Goal: Task Accomplishment & Management: Manage account settings

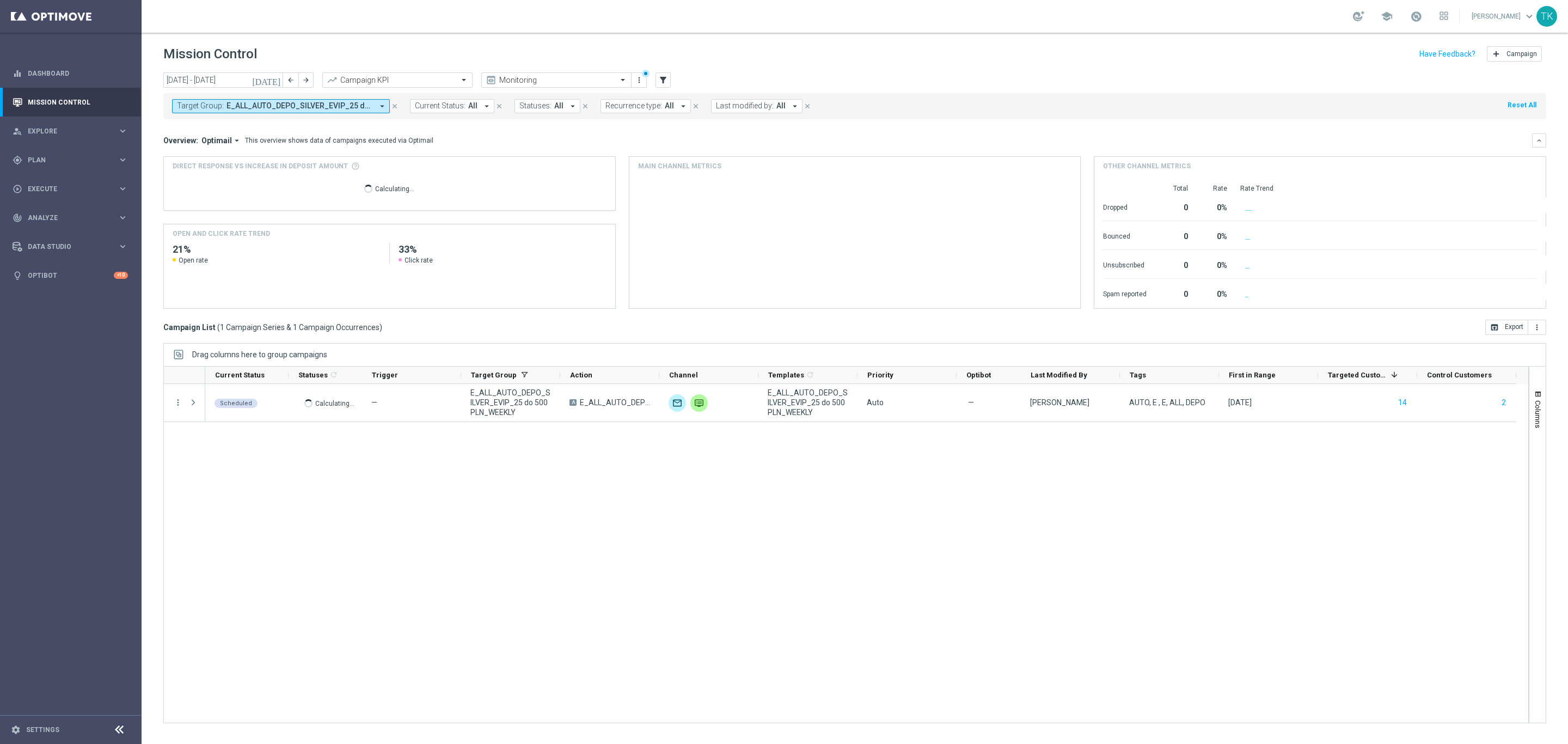
click at [337, 107] on span "E_ALL_AUTO_DEPO_SILVER_EVIP_25 do 500 PLN_WEEKLY" at bounding box center [299, 106] width 147 height 10
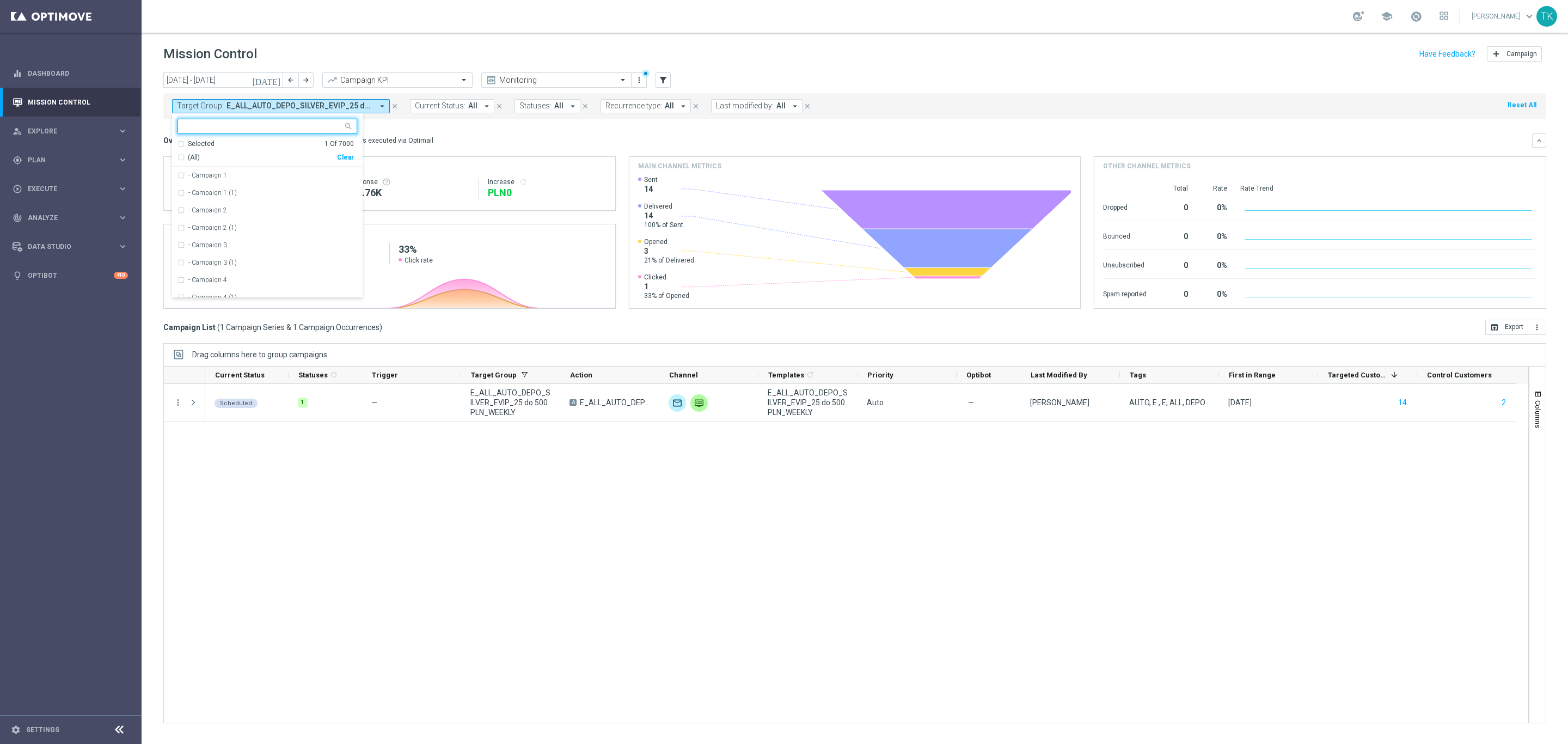
click at [0, 0] on div "Clear" at bounding box center [0, 0] width 0 height 0
click at [360, 477] on div "Scheduled 1 — E_ALL_AUTO_DEPO_SILVER_EVIP_25 do 500 PLN_WEEKLY A E_ALL_AUTO_DEP…" at bounding box center [866, 553] width 1323 height 339
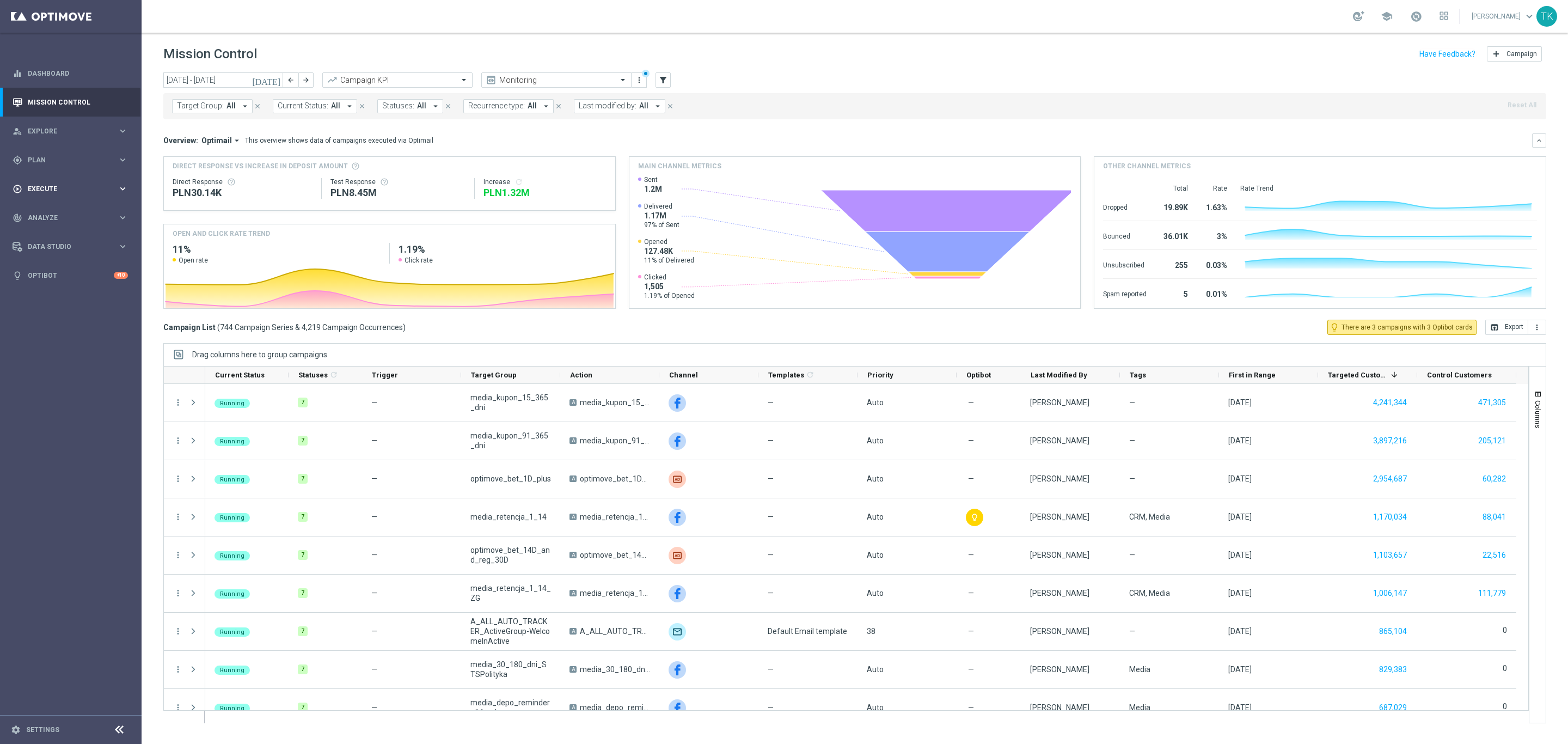
click at [44, 191] on span "Execute" at bounding box center [73, 188] width 90 height 7
click at [44, 208] on link "Campaign Builder" at bounding box center [70, 211] width 84 height 9
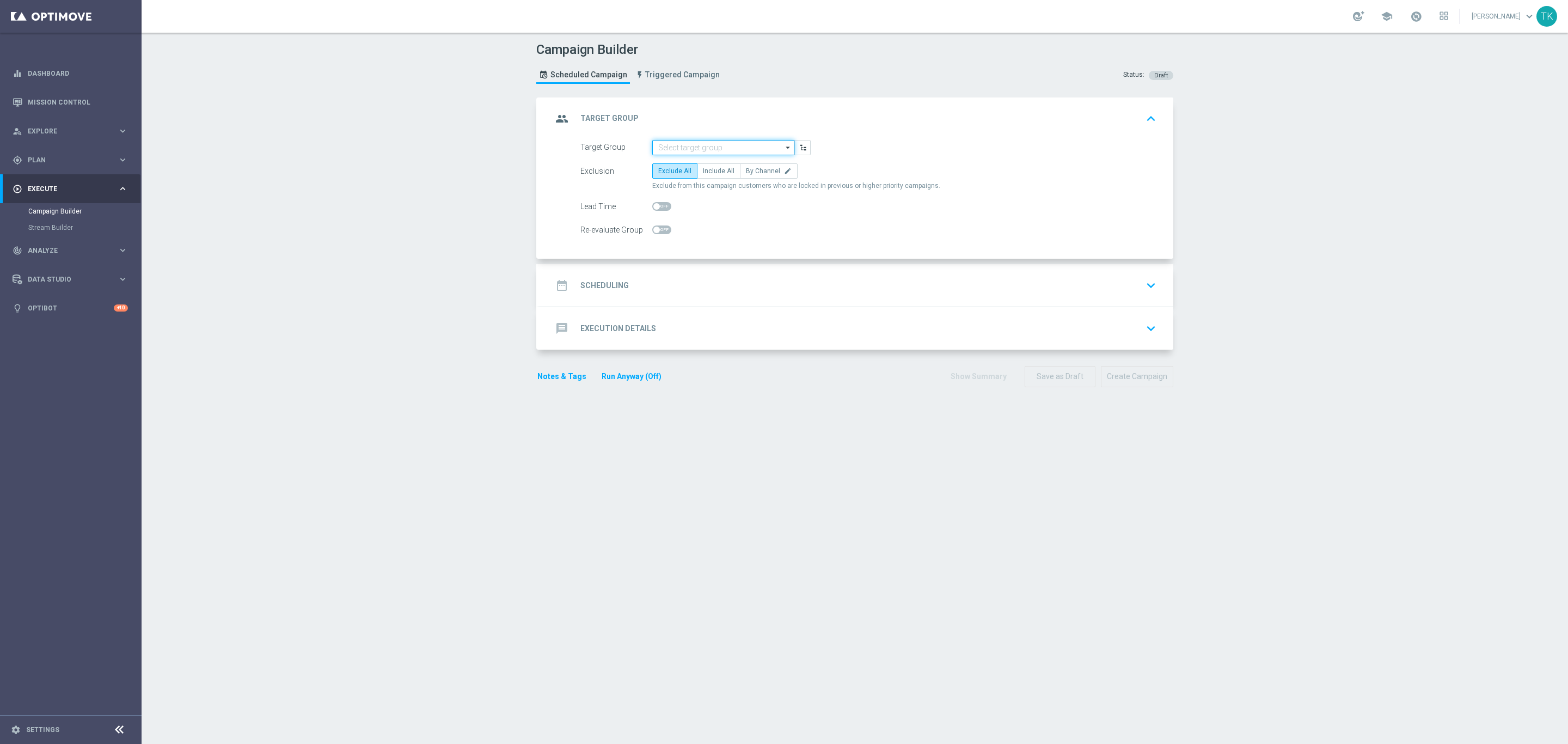
click at [676, 145] on input at bounding box center [723, 148] width 142 height 16
paste input "E_NH-NL_AUTO_CASHBACK_GOLD_EVIP_5 do 250 PLN_WEEKLY"
click at [693, 162] on div "E_NH-NL_AUTO_CASHBACK_GOLD_EVIP_5 do 250 PLN_WEEKLY" at bounding box center [723, 168] width 132 height 19
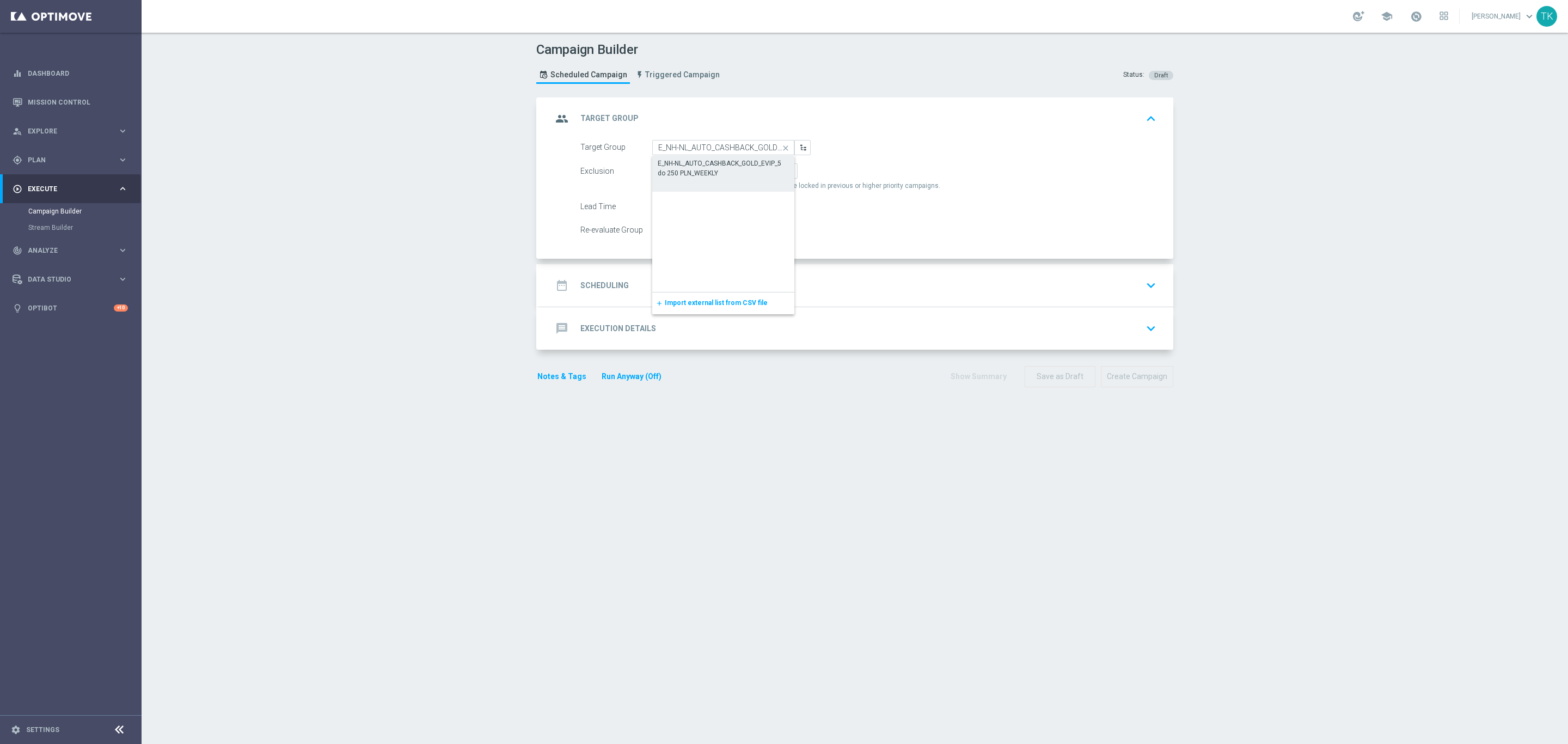
type input "E_NH-NL_AUTO_CASHBACK_GOLD_EVIP_5 do 250 PLN_WEEKLY"
click at [659, 142] on input at bounding box center [723, 148] width 142 height 16
paste input "E_NH-NL_AUTO_CASHBACK_SILVER_EVIP_5 do 250 PLN_WEEKLY"
type input "E_NH-NL_AUTO_CASHBACK_SILVER_EVIP_5 do 250 PLN_WEEKLY"
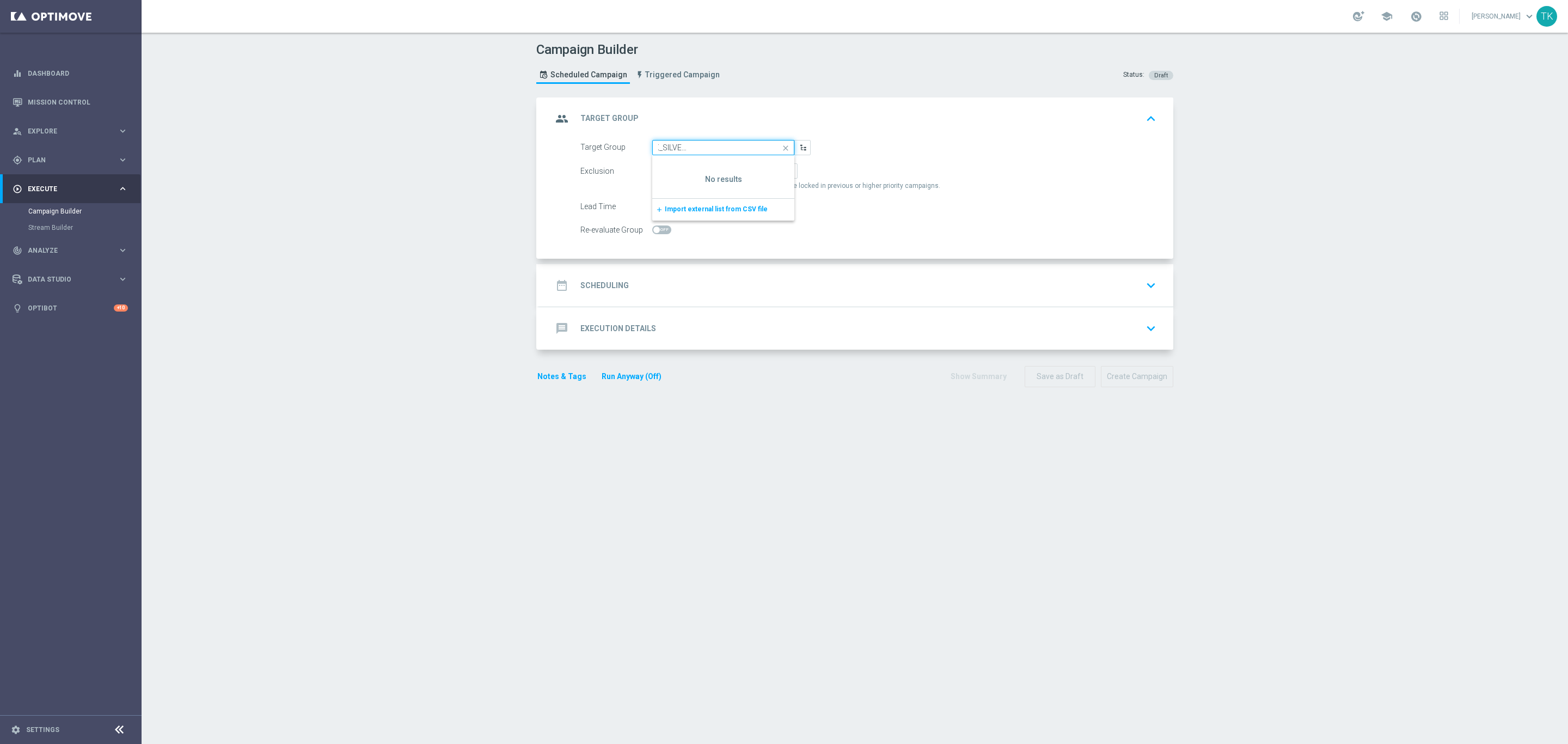
click at [680, 152] on input "E_NH-NL_AUTO_CASHBACK_SILVER_EVIP_5 do 250 PLN_WEEKLY" at bounding box center [723, 148] width 142 height 16
paste input "E_NH-NL_AUTO_CASHBACK_SILVER_EVIP_5 do 250 PLN_WEEKLY"
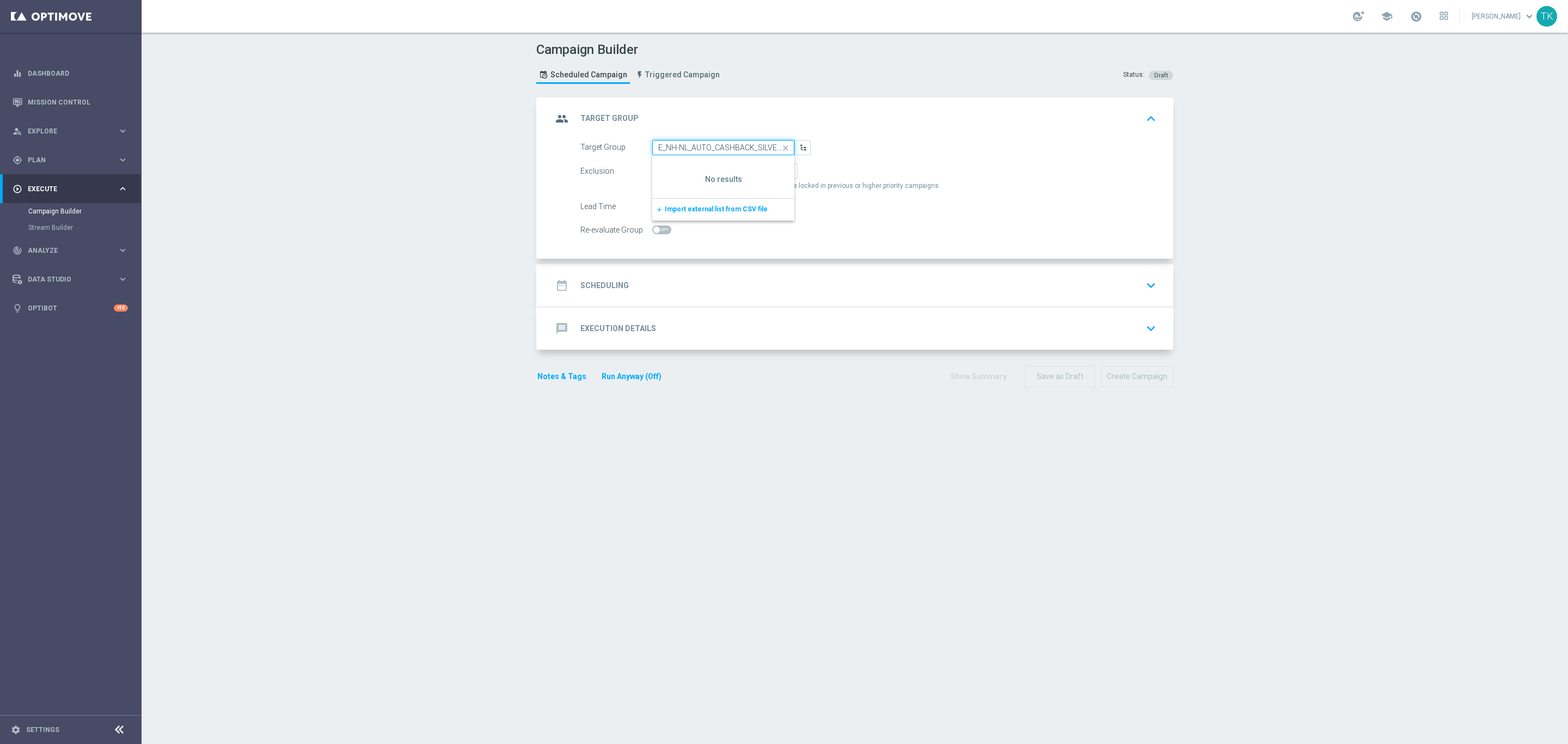
scroll to position [0, 95]
type input "E_NH-NL_AUTO_CASHBACK_SILVER_EVIP_5 do 250 PLN_WEEKLY"
click at [34, 162] on span "Plan" at bounding box center [73, 159] width 90 height 7
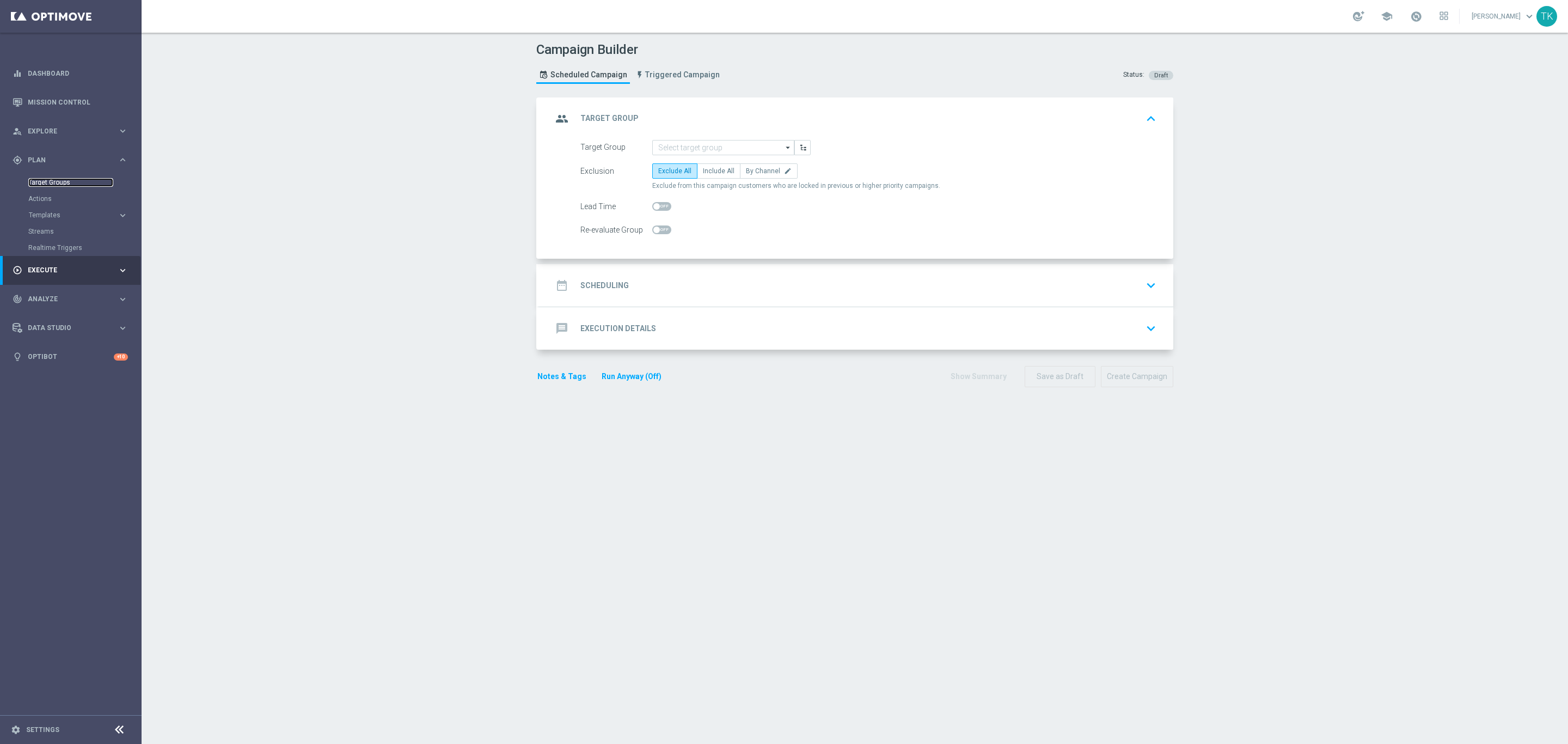
click at [45, 182] on link "Target Groups" at bounding box center [70, 182] width 84 height 9
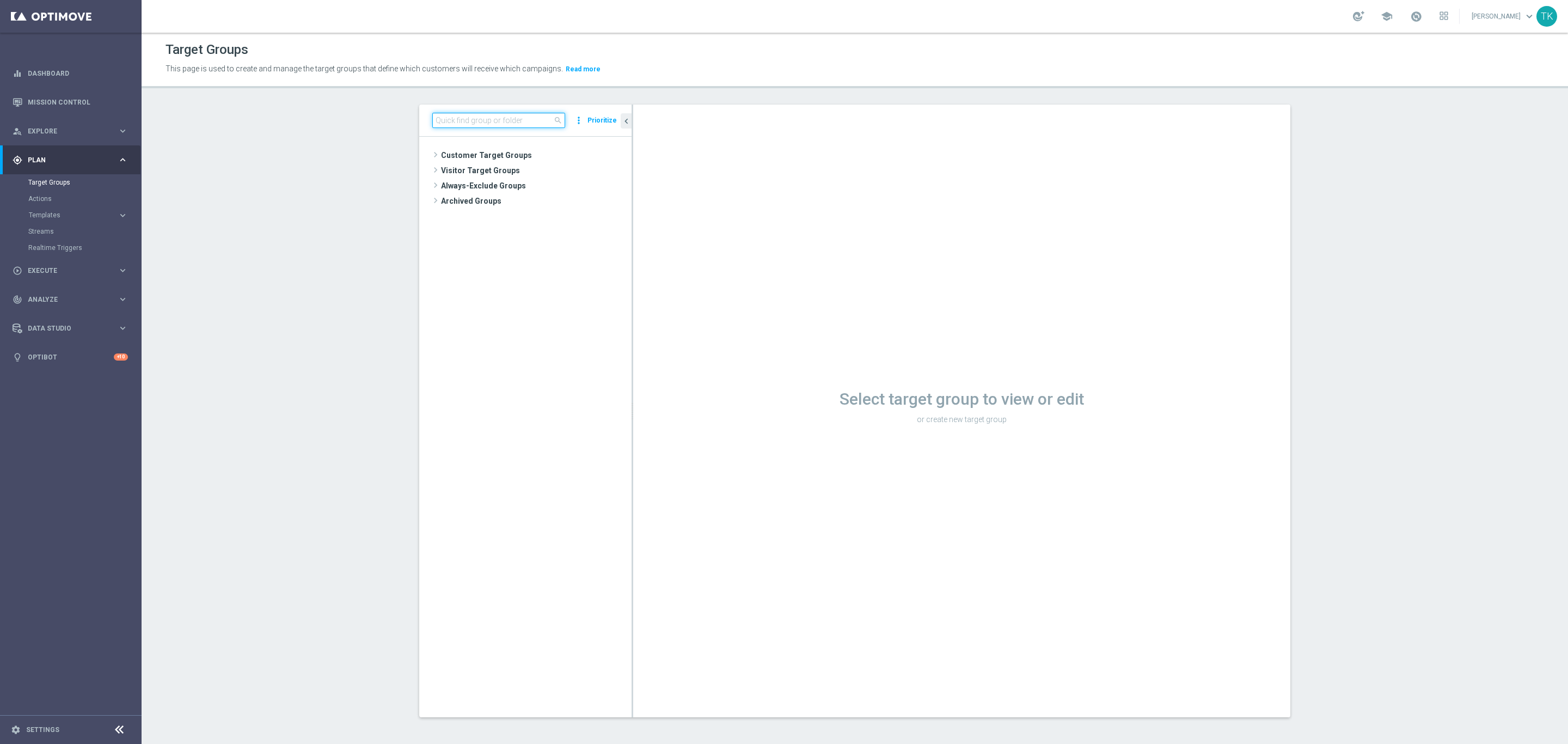
click at [450, 113] on input at bounding box center [498, 120] width 133 height 16
paste input "E_NH-NL_AUTO_CASHBACK_GOLD_EVIP_5 do 250 PLN_WEEKLY"
click at [532, 232] on span "E_NH-NL_AUTO_CASHBACK_GOLD_EVIP_5 do 250 PLN_WEEKLY" at bounding box center [556, 232] width 100 height 10
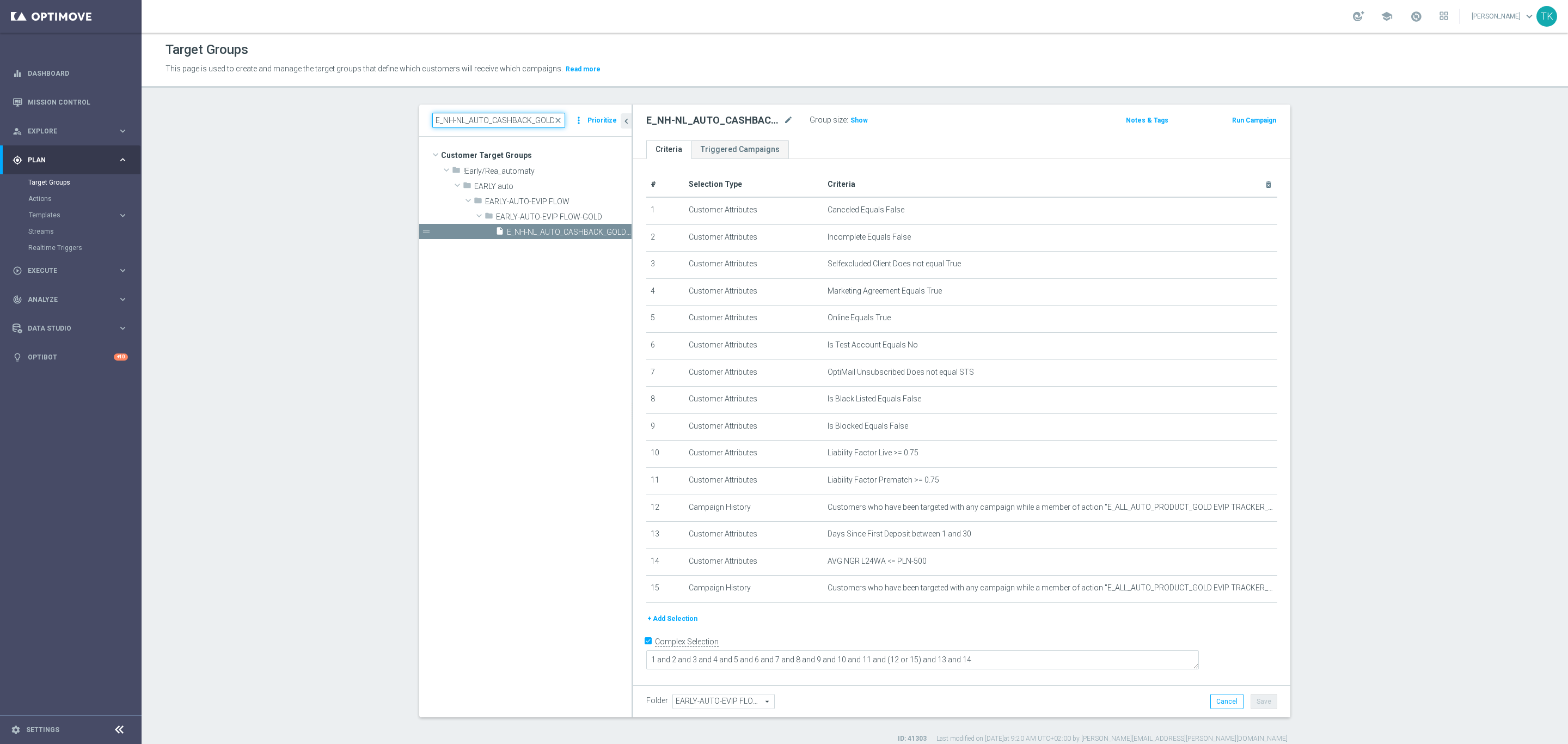
click at [487, 119] on input "E_NH-NL_AUTO_CASHBACK_GOLD_EVIP_5 do 250 PLN_WEEKLY" at bounding box center [498, 120] width 133 height 16
paste input "SILVER"
click at [485, 120] on input "E_NH-NL_AUTO_CASHBACK_SILVER_EVIP_5 do 250 PLN_WEEKLY" at bounding box center [498, 120] width 133 height 16
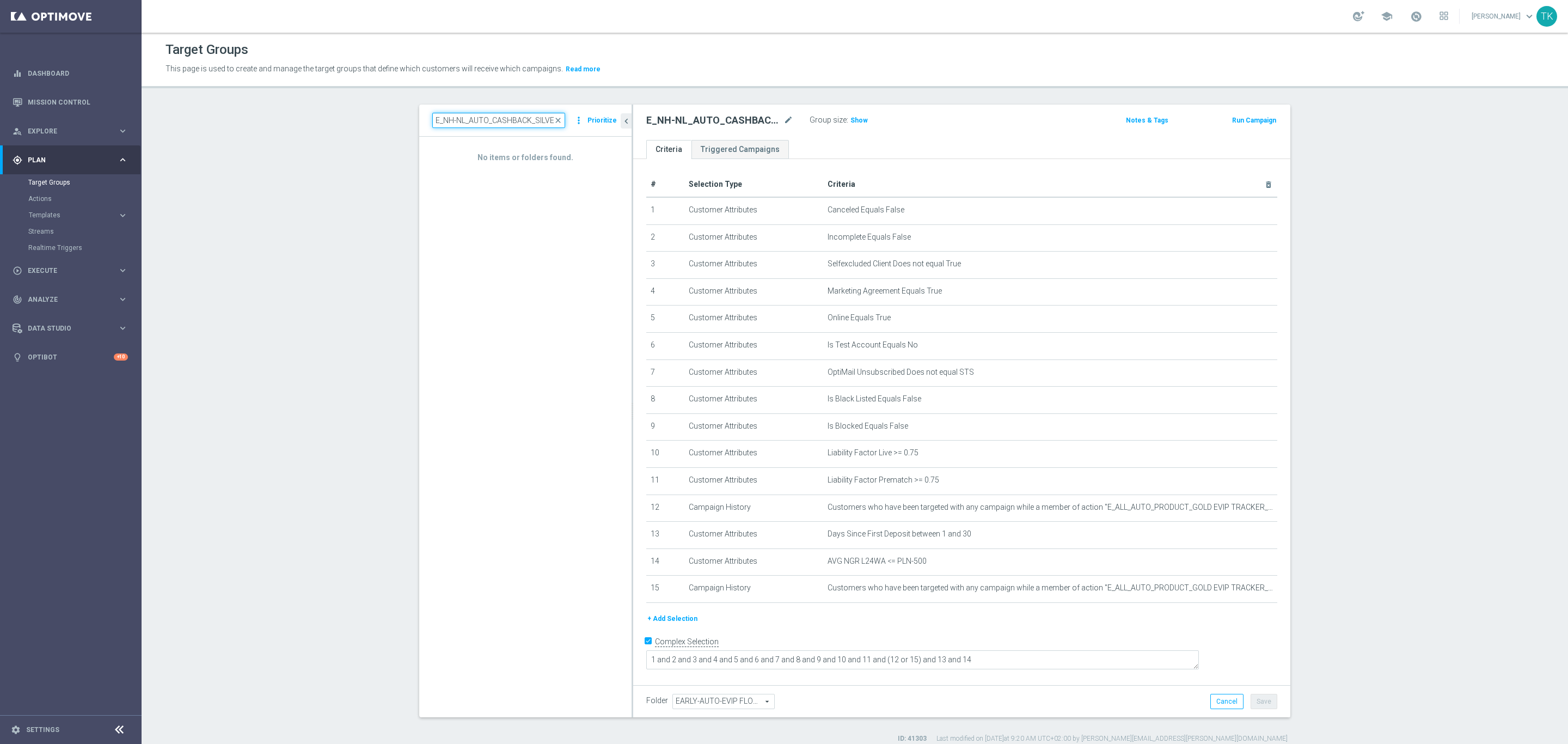
click at [485, 120] on input "E_NH-NL_AUTO_CASHBACK_SILVER_EVIP_5 do 250 PLN_WEEKLY" at bounding box center [498, 120] width 133 height 16
click at [476, 124] on input "E_NH-NL_AUTO_CASHBACK_SILVER_EVIP_5 do 250 PLN_WEEKLY" at bounding box center [498, 120] width 133 height 16
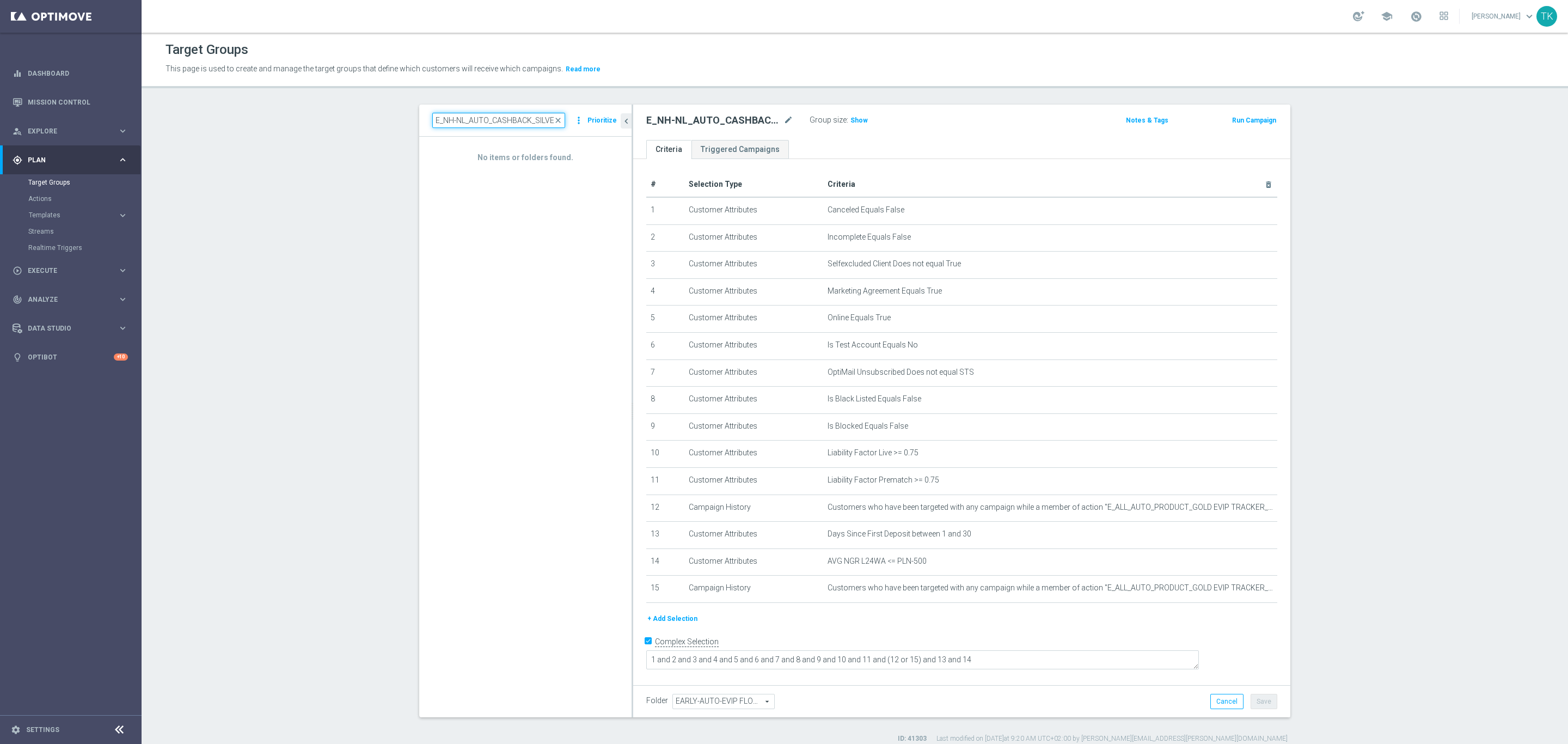
paste input
type input "E_NL_AUTO_CASHBACK_SILVER_EVIP_5 do 250 PLN_WEEKLY"
click at [549, 229] on span "E_NL_AUTO_CASHBACK_SILVER_EVIP_5 do 250 PLN_WEEKLY" at bounding box center [556, 232] width 100 height 10
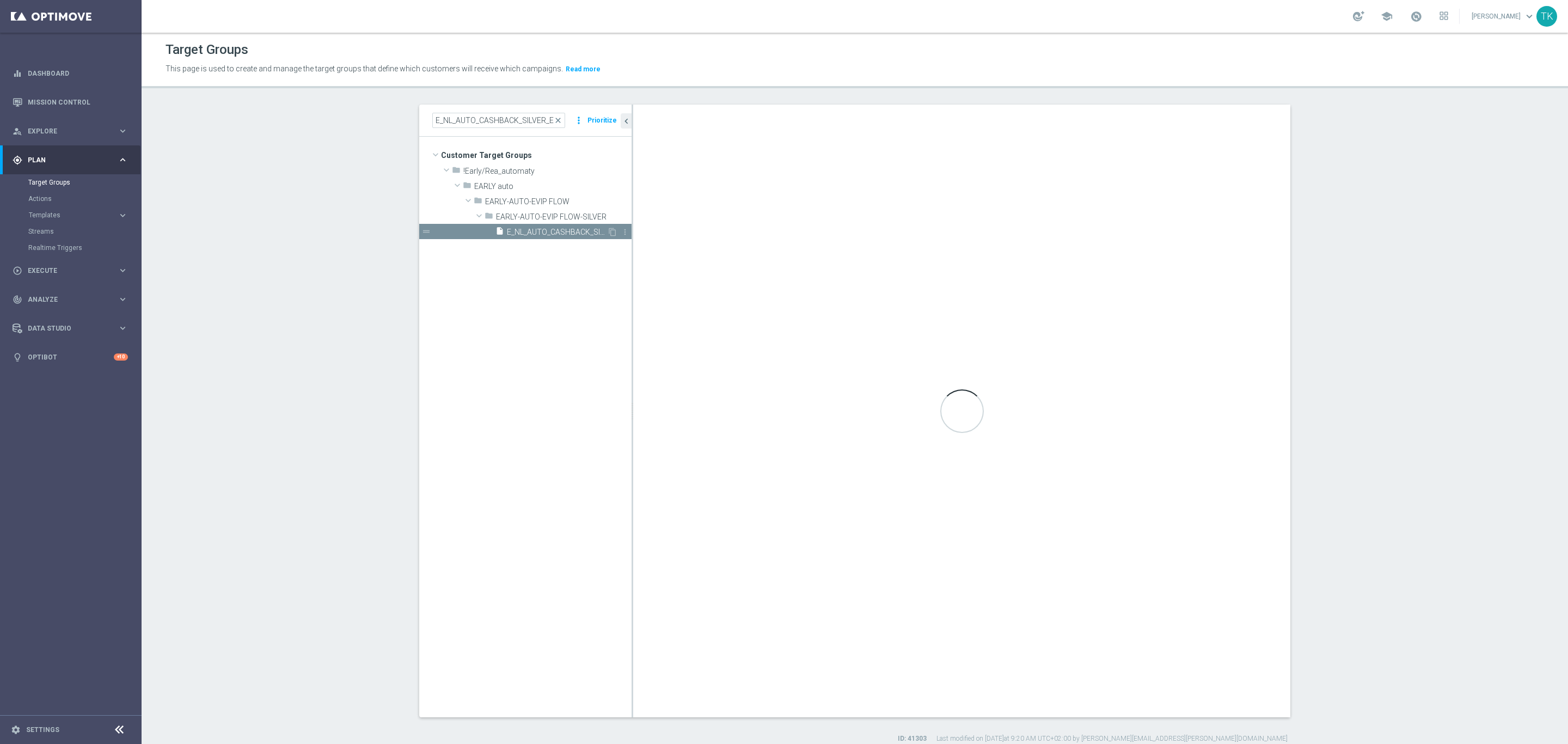
type input "EARLY-AUTO-EVIP FLOW-SILVER"
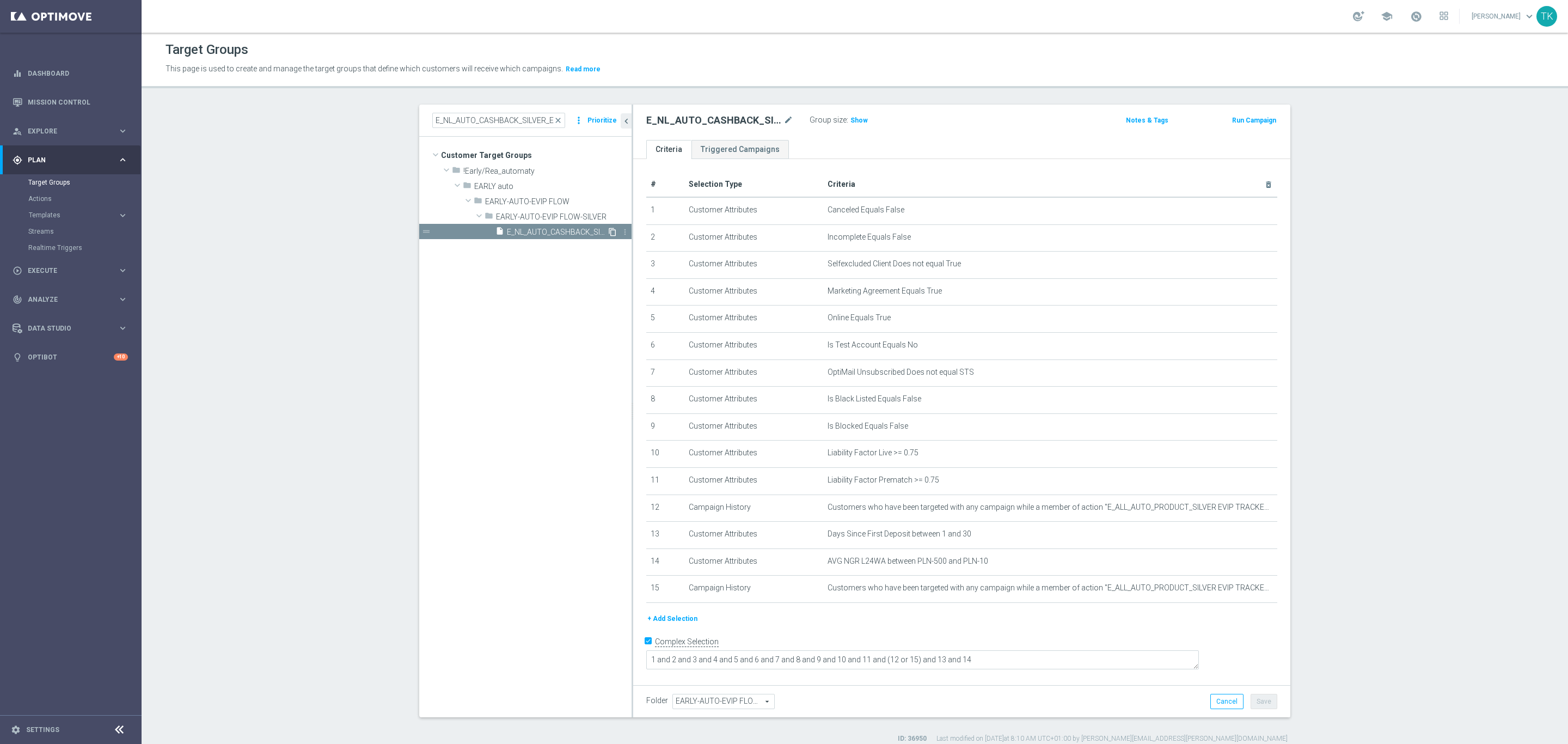
click at [608, 232] on icon "content_copy" at bounding box center [612, 231] width 9 height 9
click at [784, 118] on icon "mode_edit" at bounding box center [788, 119] width 10 height 13
type input "E_NH-NL_AUTO_CASHBACK_SILVER_EVIP_5 do 250 PLN_WEEKLY"
click at [990, 142] on ul "Criteria Triggered Campaigns" at bounding box center [961, 150] width 657 height 19
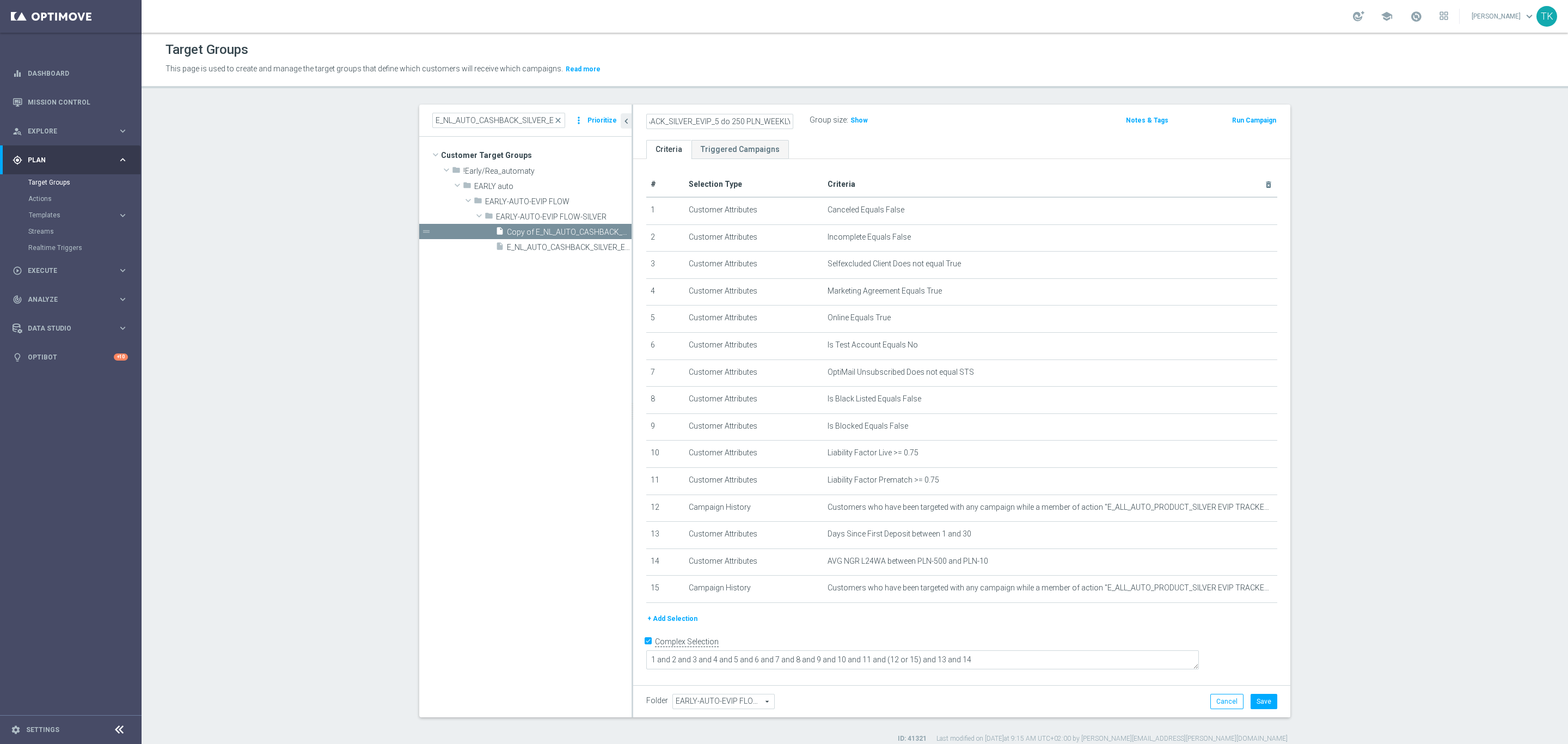
scroll to position [0, 0]
click at [1238, 560] on icon "mode_edit" at bounding box center [1242, 561] width 9 height 9
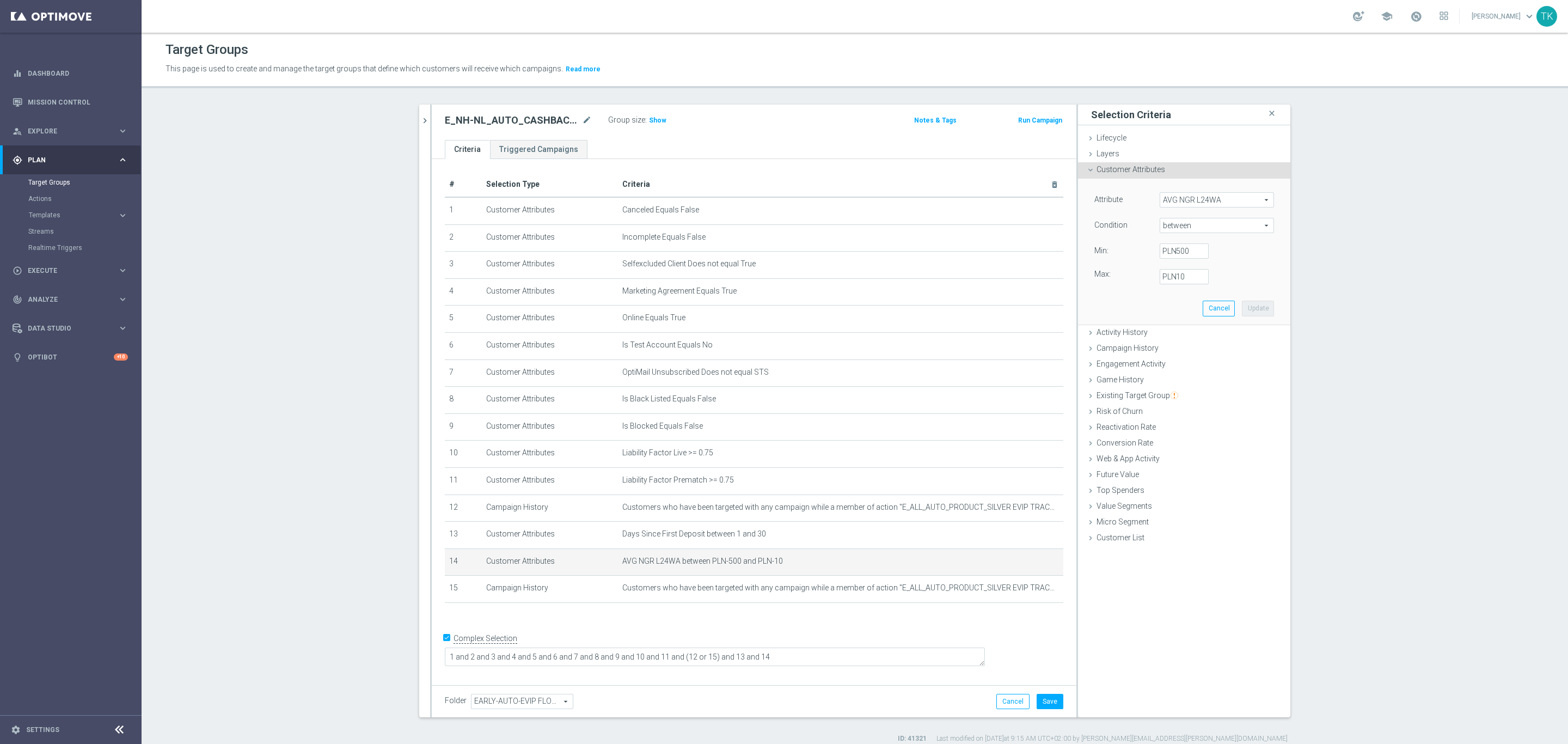
click at [1170, 222] on span "between" at bounding box center [1217, 225] width 114 height 15
click at [1175, 255] on span "<=" at bounding box center [1217, 255] width 104 height 9
type input "<="
click at [1181, 250] on input "PLN" at bounding box center [1184, 252] width 49 height 16
type input "-500"
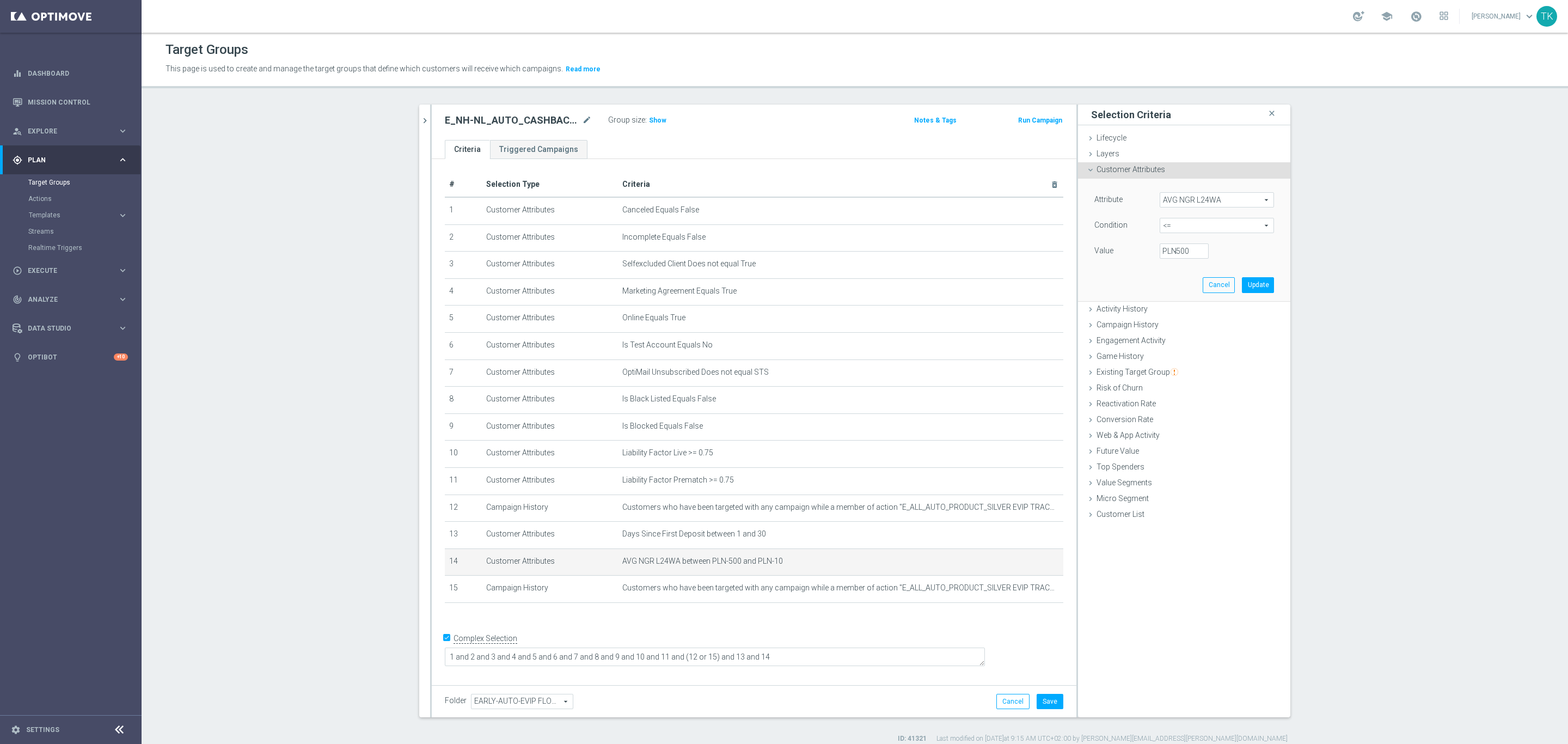
click at [1242, 254] on div "Value -500 PLN" at bounding box center [1184, 253] width 196 height 17
click at [1255, 285] on button "Update" at bounding box center [1257, 285] width 32 height 16
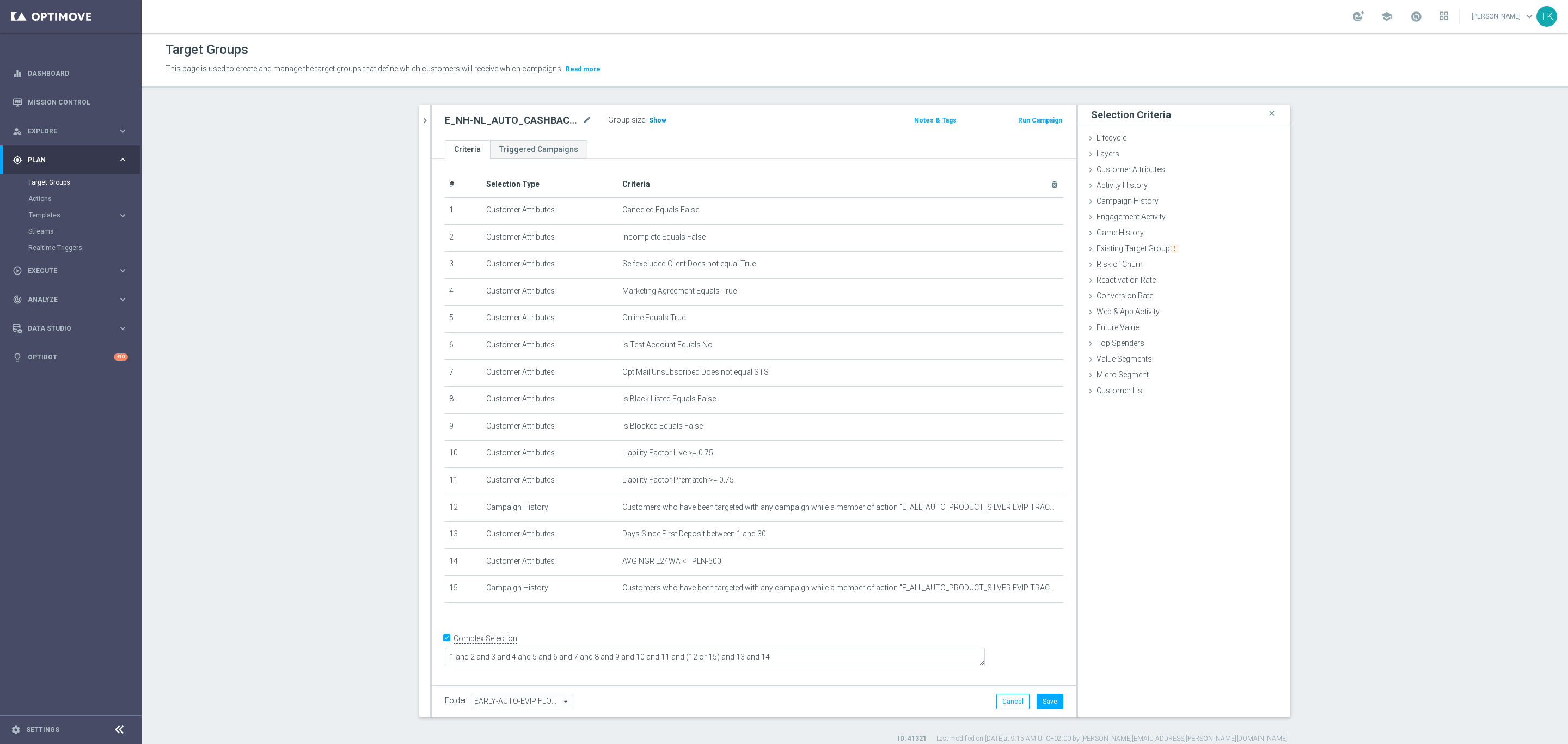
click at [651, 119] on span "Show" at bounding box center [657, 120] width 17 height 8
click at [1048, 699] on button "Save" at bounding box center [1050, 701] width 26 height 16
click at [419, 119] on icon "chevron_right" at bounding box center [424, 120] width 11 height 11
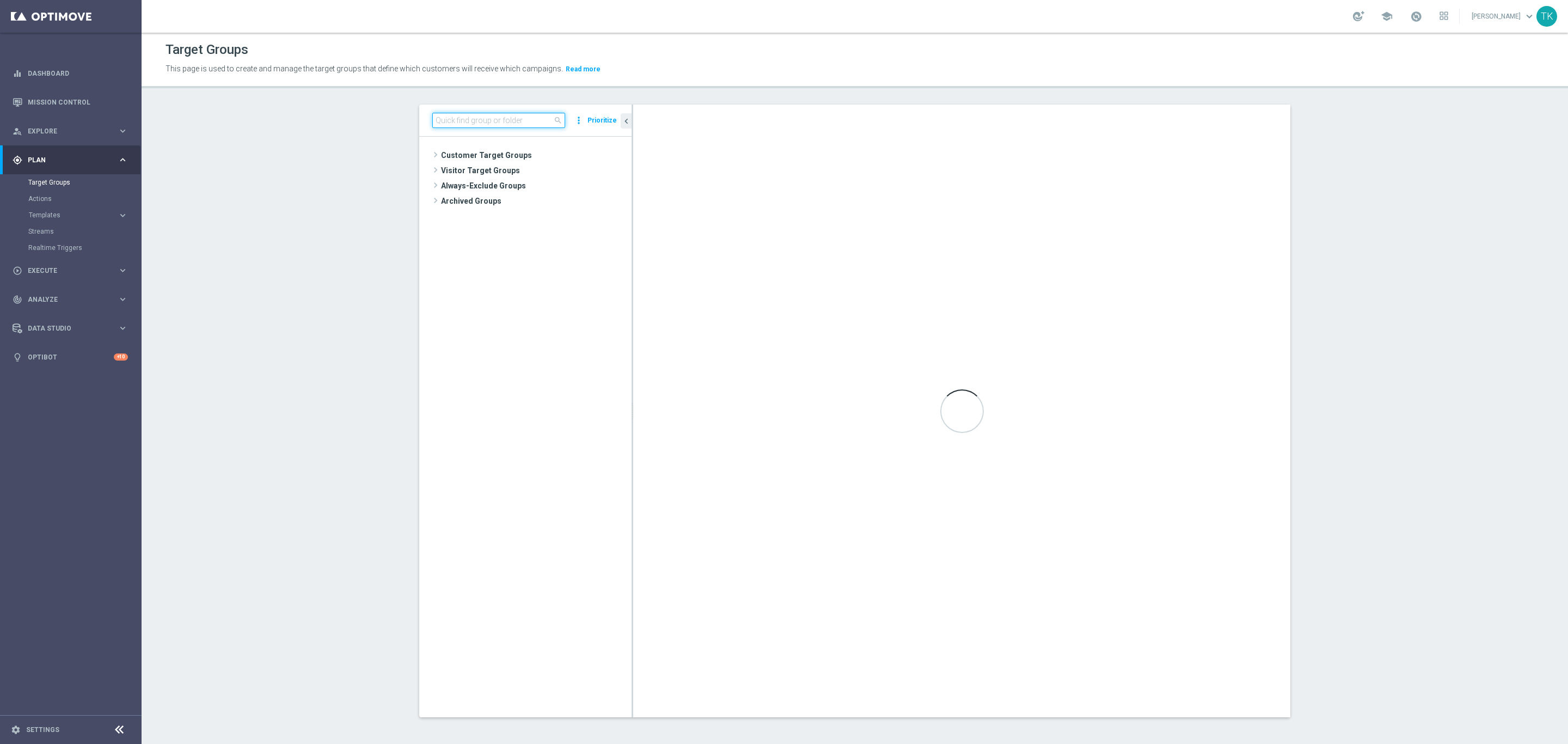
click at [476, 113] on input at bounding box center [498, 120] width 133 height 16
paste input "E_NH-NL_AUTO_CASHBACK_GOLD_EVIP_5 do 250 PLN_WEEKLY"
type input "E_NH-NL_AUTO_CASHBACK_GOLD_EVIP_5 do 250 PLN_WEEKLY"
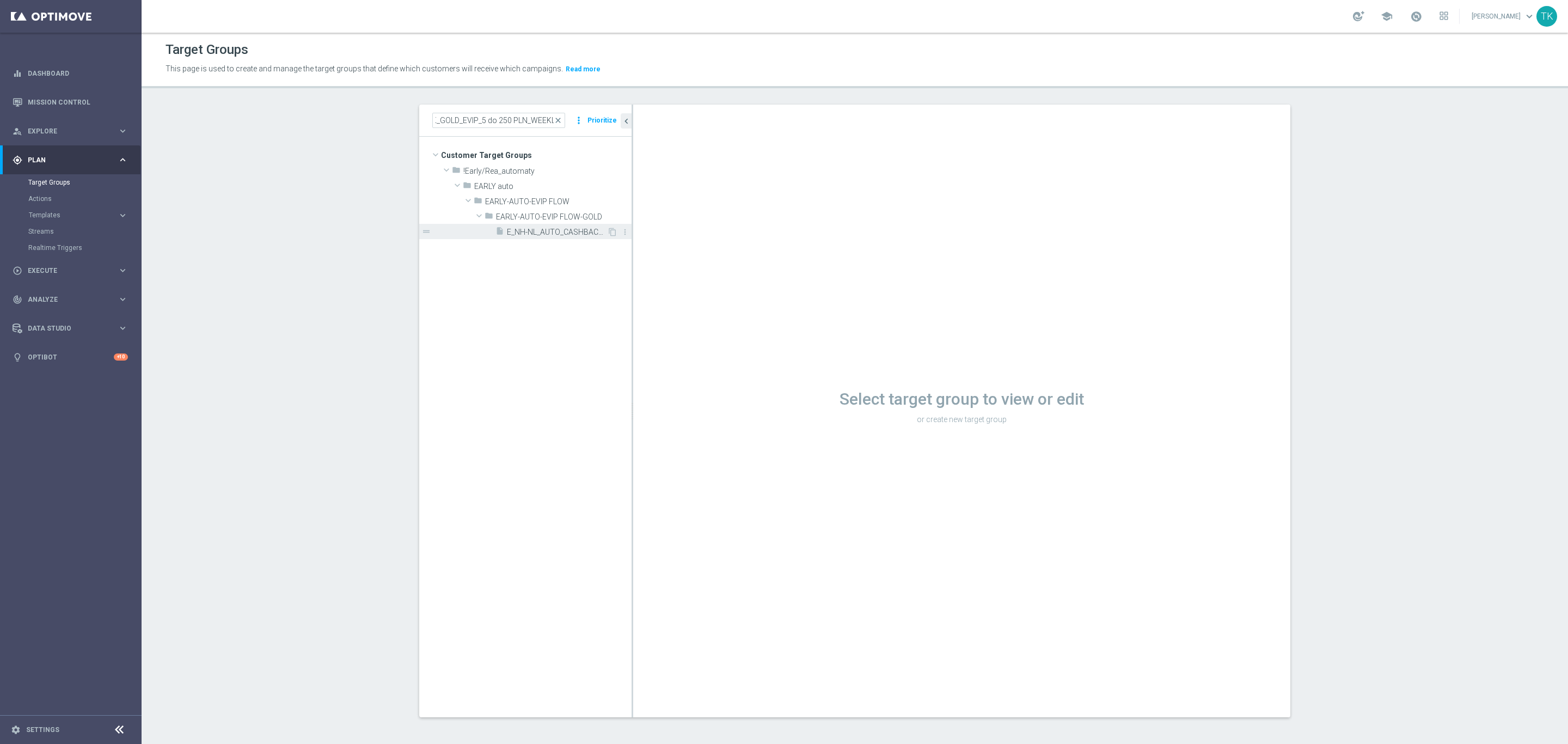
click at [523, 224] on div "insert_drive_file E_NH-NL_AUTO_CASHBACK_GOLD_EVIP_5 do 250 PLN_WEEKLY" at bounding box center [550, 231] width 112 height 16
type input "EARLY-AUTO-EVIP FLOW-GOLD"
